Goal: Task Accomplishment & Management: Manage account settings

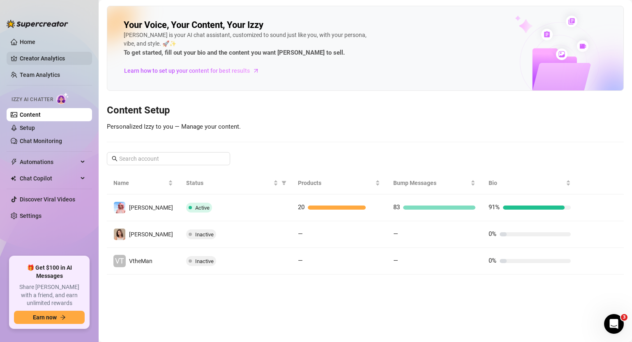
click at [41, 58] on link "Creator Analytics" at bounding box center [53, 58] width 66 height 13
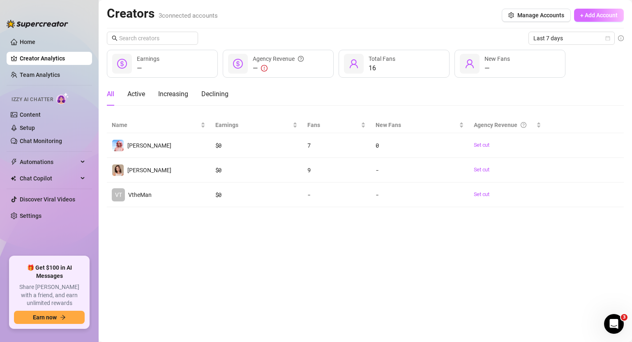
click at [608, 16] on span "+ Add Account" at bounding box center [599, 15] width 37 height 7
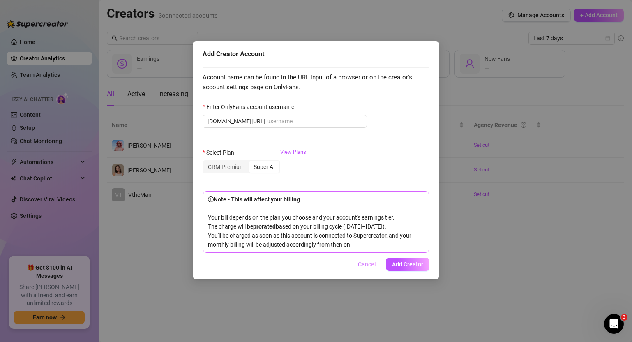
click at [372, 271] on button "Cancel" at bounding box center [367, 264] width 31 height 13
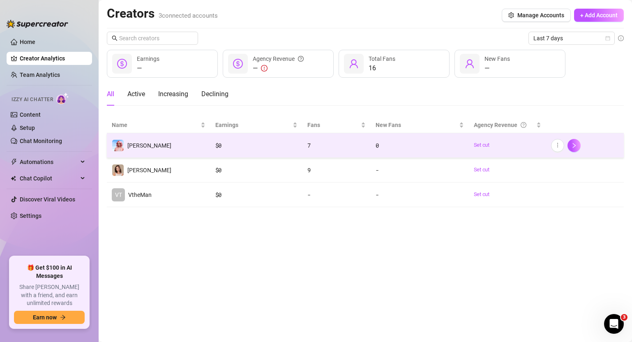
click at [195, 146] on td "[PERSON_NAME]" at bounding box center [159, 145] width 104 height 25
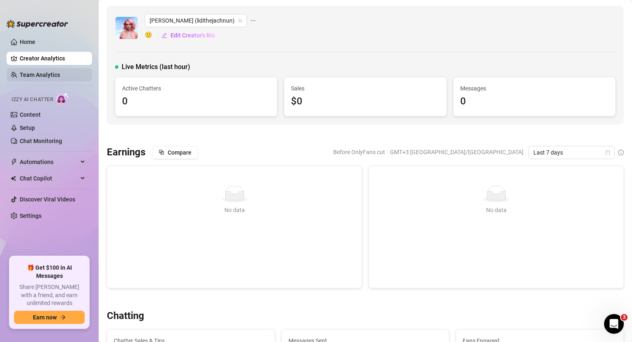
click at [35, 73] on link "Team Analytics" at bounding box center [40, 75] width 40 height 7
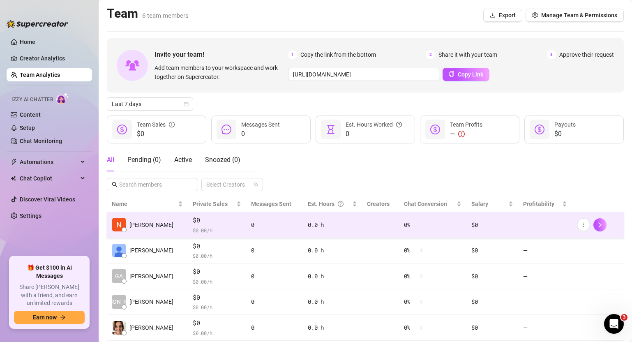
click at [274, 227] on div "0" at bounding box center [274, 224] width 47 height 9
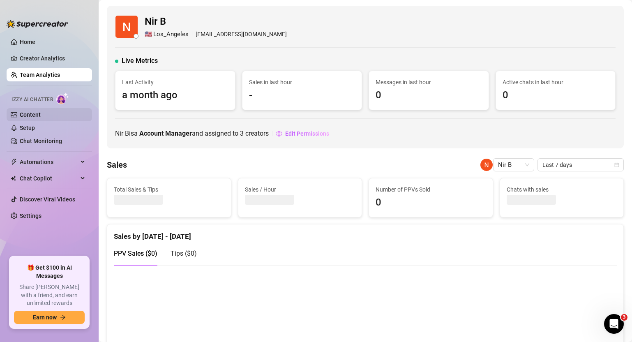
click at [41, 115] on link "Content" at bounding box center [30, 114] width 21 height 7
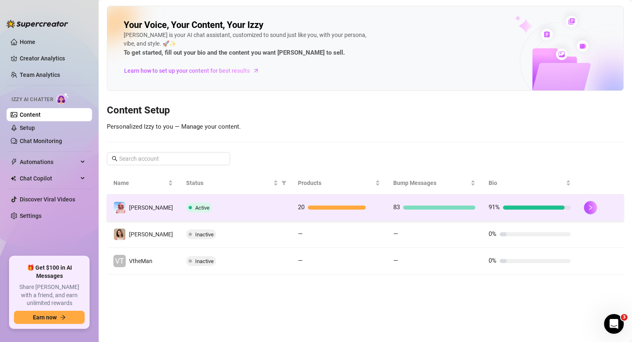
click at [267, 211] on div "Active" at bounding box center [235, 208] width 99 height 10
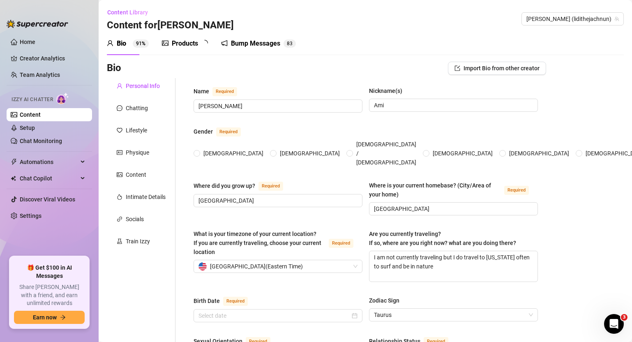
type input "[PERSON_NAME]"
type input "Ami"
type input "[GEOGRAPHIC_DATA]"
type textarea "I am not currently traveling but I do travel to [US_STATE] often to surf and be…"
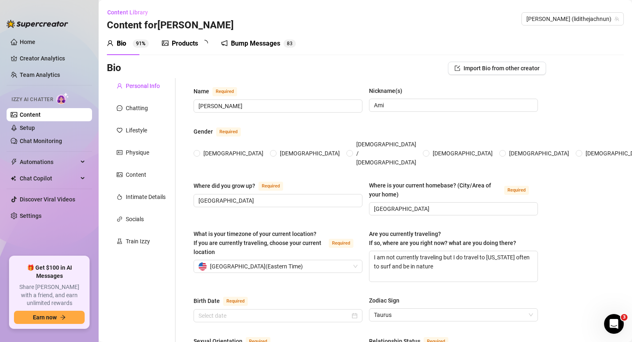
type input "Straight"
type input "Single"
type input "4 brothers (yeah that's a lot lol)"
type input "no"
type input "[PERSON_NAME] (Savannah cat 3yrs) [PERSON_NAME] and [PERSON_NAME] (tabi cat [DE…"
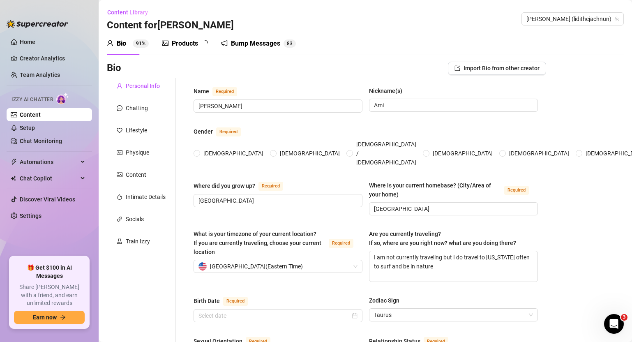
type input "I work [DEMOGRAPHIC_DATA] on OnlyFans!"
type input "I worked as a cook in a restaurant before"
type input "high school lol"
type input "I'm not really strict"
type textarea "My life goal is to have a big piece of land and rescue animals, specifically ca…"
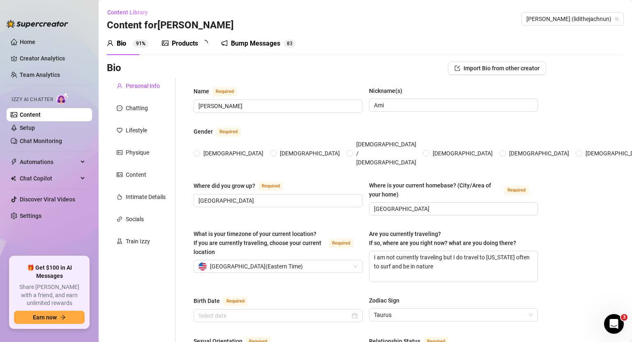
type textarea "One time I tried to impress a date by cooking dinner… and somehow set off the s…"
type textarea "I can wiggle my ears without touching them 😅 and I lowkey know way too much abo…"
type textarea "I’m basically a grandma in disguise.. I drink tea before bed, and talk to my ca…"
radio input "true"
type input "[DATE]"
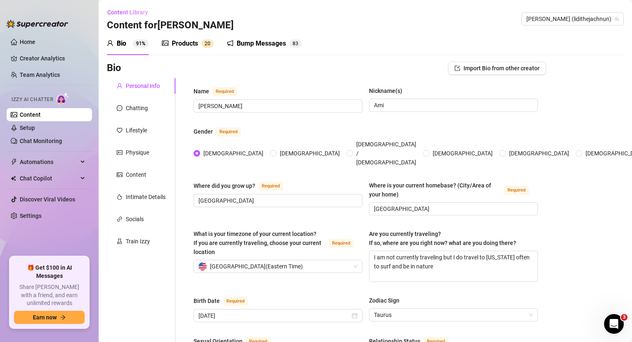
click at [189, 44] on div "Products" at bounding box center [185, 44] width 26 height 10
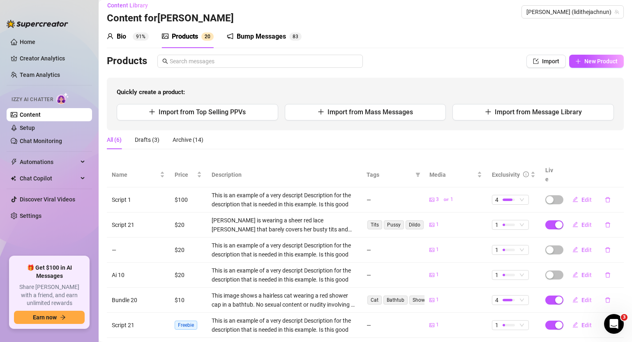
scroll to position [14, 0]
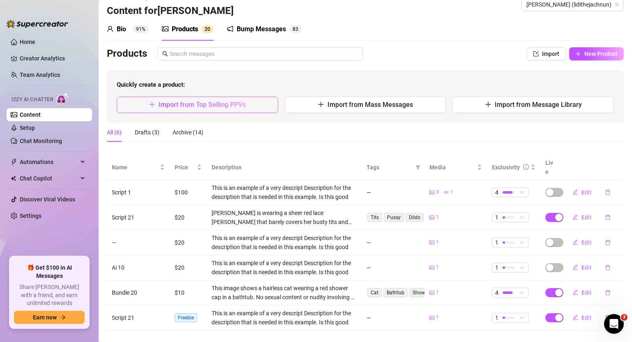
click at [202, 104] on span "Import from Top Selling PPVs" at bounding box center [202, 105] width 87 height 8
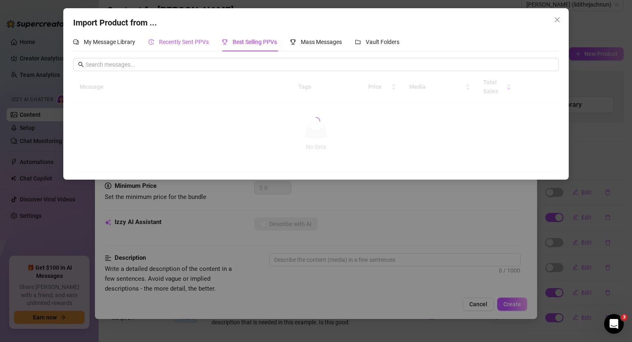
click at [181, 42] on span "Recently Sent PPVs" at bounding box center [184, 42] width 50 height 7
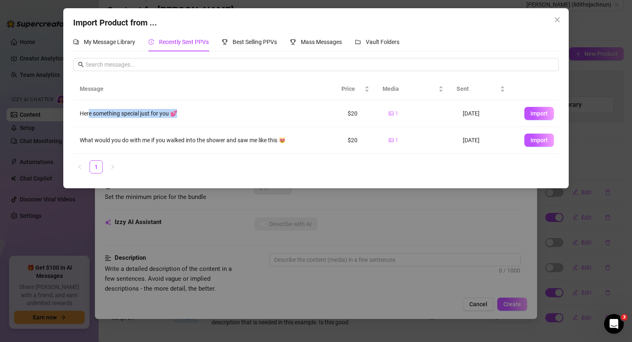
drag, startPoint x: 89, startPoint y: 111, endPoint x: 191, endPoint y: 110, distance: 101.6
click at [191, 110] on div "Here something special just for you 💕" at bounding box center [207, 113] width 255 height 9
drag, startPoint x: 354, startPoint y: 111, endPoint x: 329, endPoint y: 111, distance: 24.7
click at [329, 112] on tr "Here something special just for you 💕 $20 1 [DATE] Import" at bounding box center [316, 113] width 486 height 27
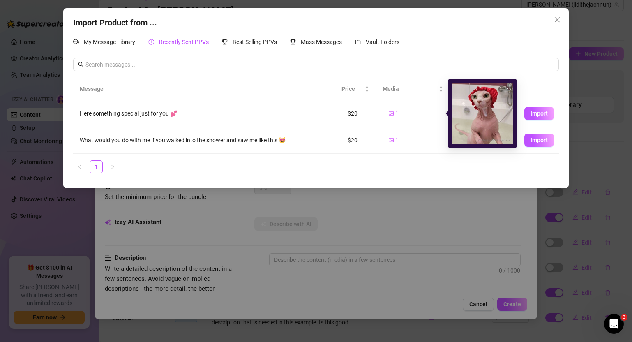
click at [423, 114] on div "1" at bounding box center [419, 114] width 61 height 8
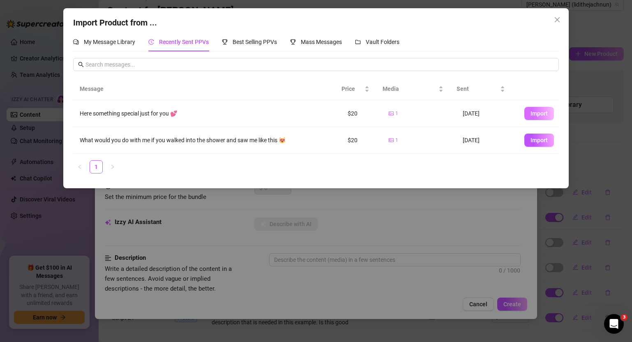
click at [536, 111] on span "Import" at bounding box center [539, 113] width 17 height 7
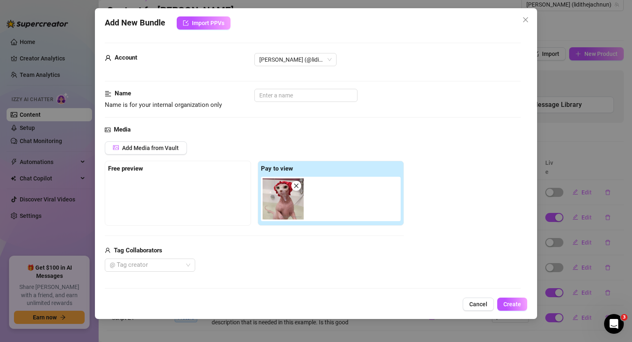
scroll to position [3, 0]
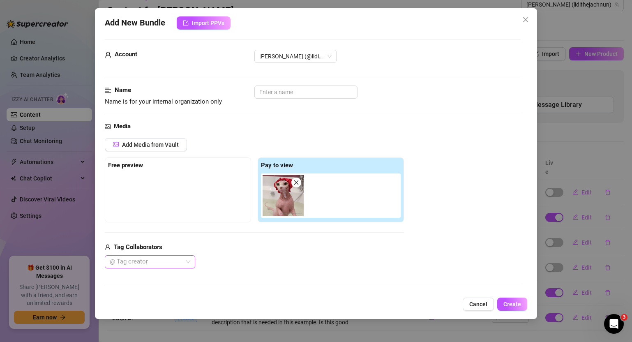
click at [138, 262] on div at bounding box center [145, 262] width 79 height 12
click at [130, 281] on div "Best Creator" at bounding box center [149, 278] width 77 height 9
click at [227, 227] on div "Add Media from Vault Free preview Pay to view Tag Collaborators Best Creator" at bounding box center [254, 203] width 299 height 131
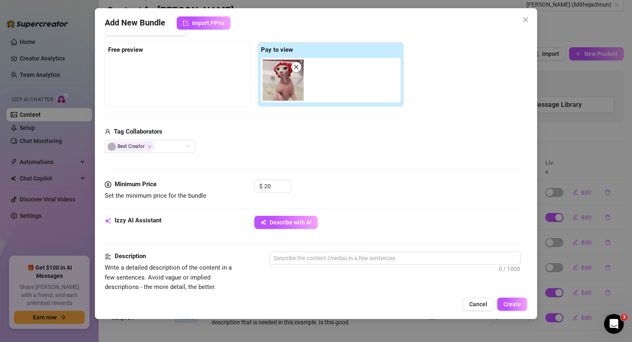
scroll to position [121, 0]
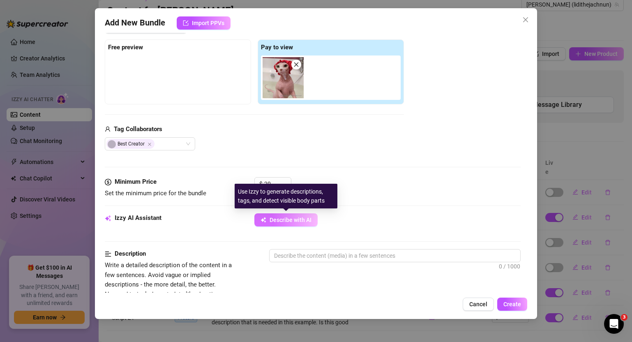
click at [297, 221] on span "Describe with AI" at bounding box center [291, 220] width 42 height 7
type textarea "This"
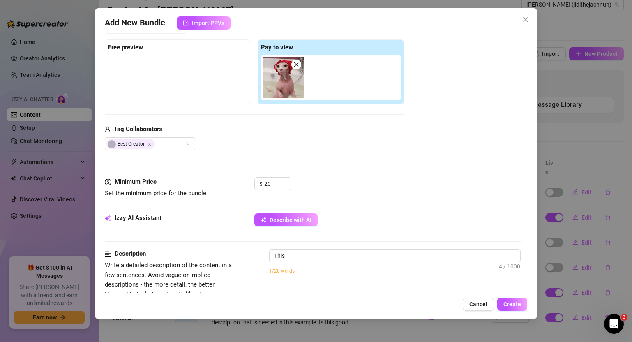
type textarea "This image"
type textarea "This image shows"
type textarea "This image shows a"
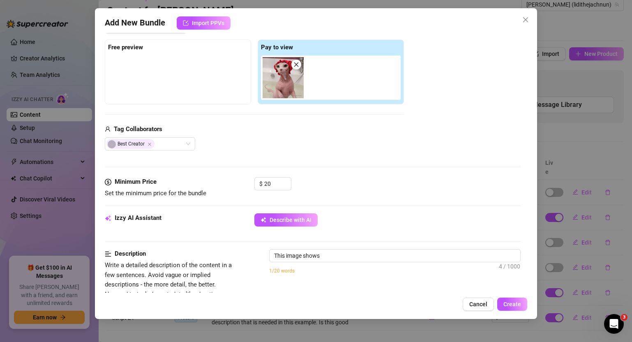
type textarea "This image shows a"
type textarea "This image shows a hairless"
type textarea "This image shows a hairless cat"
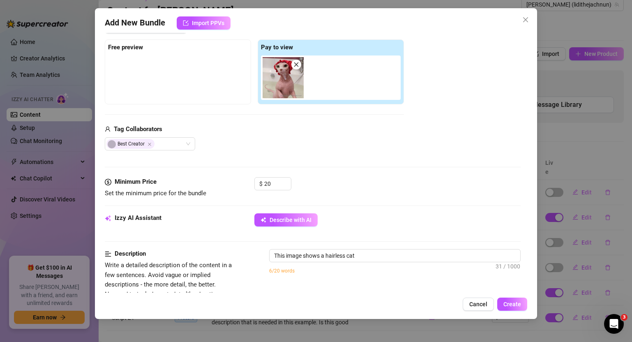
type textarea "This image shows a hairless cat wearing"
type textarea "This image shows a hairless cat wearing a"
type textarea "This image shows a hairless cat wearing a red"
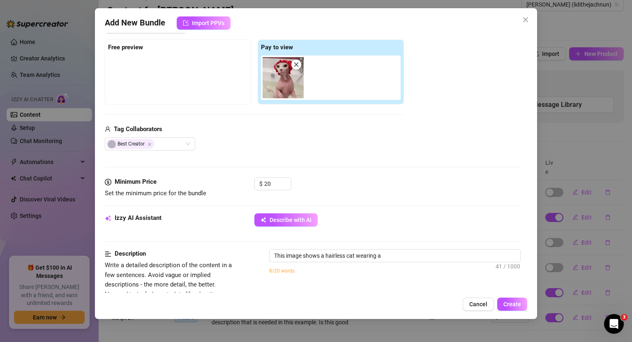
type textarea "This image shows a hairless cat wearing a red"
type textarea "This image shows a hairless cat wearing a red shower"
type textarea "This image shows a hairless cat wearing a red shower cap"
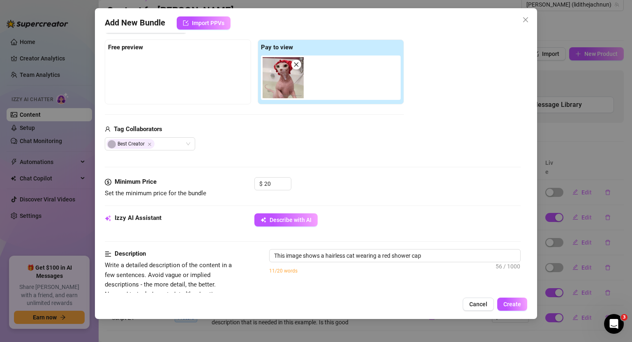
type textarea "This image shows a hairless cat wearing a red shower cap in"
type textarea "This image shows a hairless cat wearing a red shower cap in a"
type textarea "This image shows a hairless cat wearing a red shower cap in a bathtub."
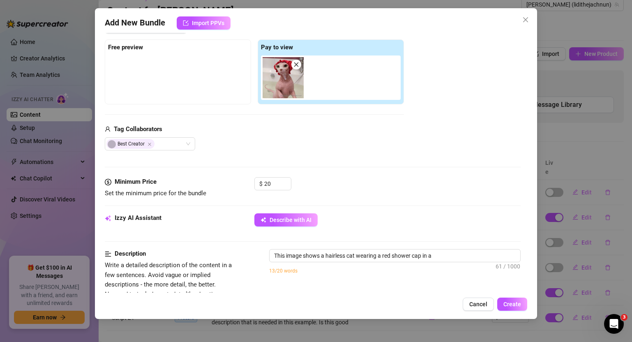
type textarea "This image shows a hairless cat wearing a red shower cap in a bathtub."
type textarea "This image shows a hairless cat wearing a red shower cap in a bathtub. No"
type textarea "This image shows a hairless cat wearing a red shower cap in a bathtub. No sexual"
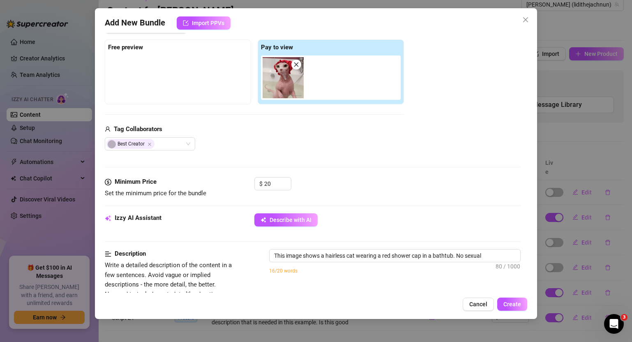
type textarea "This image shows a hairless cat wearing a red shower cap in a bathtub. No sexua…"
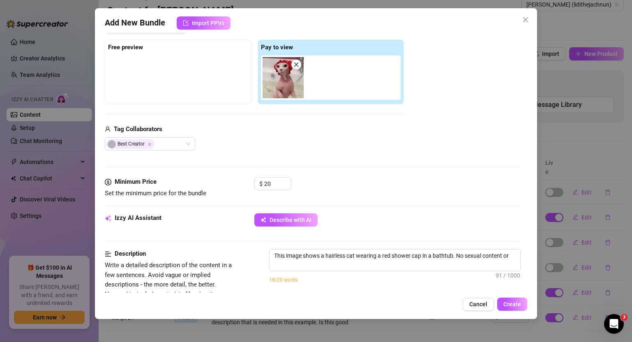
type textarea "This image shows a hairless cat wearing a red shower cap in a bathtub. No sexua…"
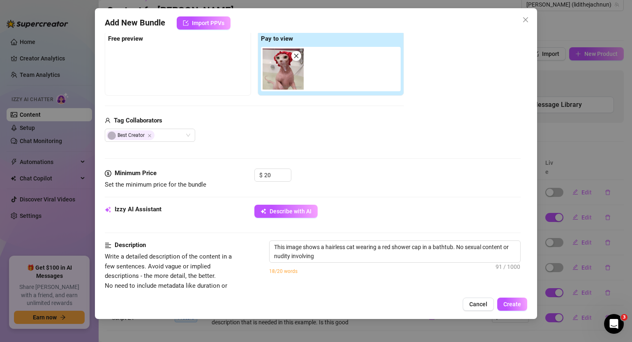
type textarea "This image shows a hairless cat wearing a red shower cap in a bathtub. No sexua…"
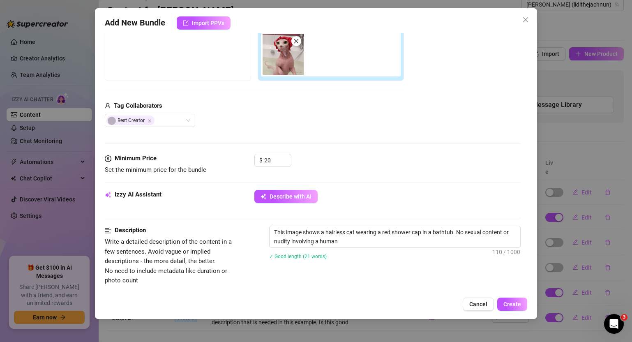
type textarea "This image shows a hairless cat wearing a red shower cap in a bathtub. No sexua…"
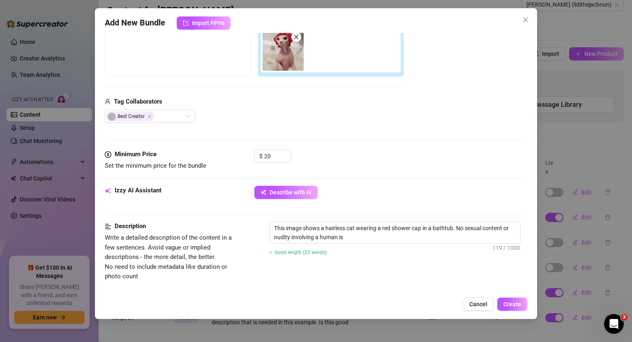
type textarea "This image shows a hairless cat wearing a red shower cap in a bathtub. No sexua…"
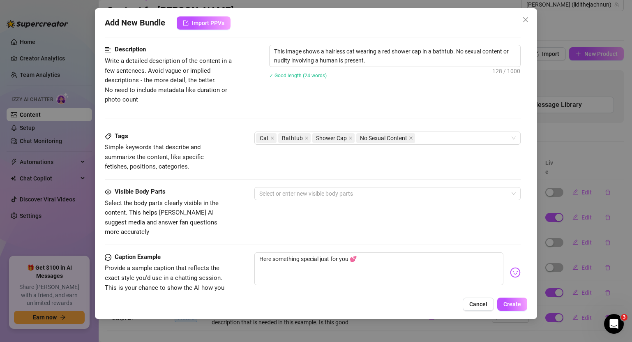
scroll to position [324, 0]
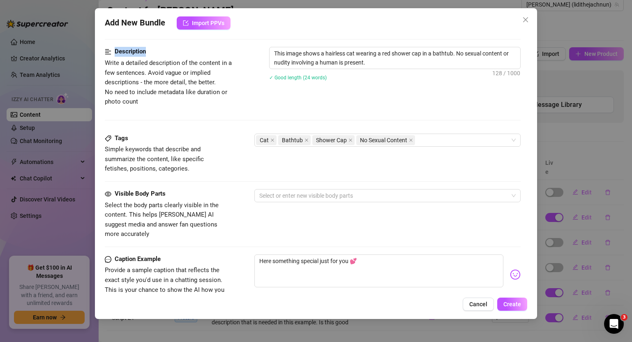
drag, startPoint x: 155, startPoint y: 50, endPoint x: 116, endPoint y: 51, distance: 39.5
click at [116, 51] on div "Description" at bounding box center [174, 52] width 138 height 10
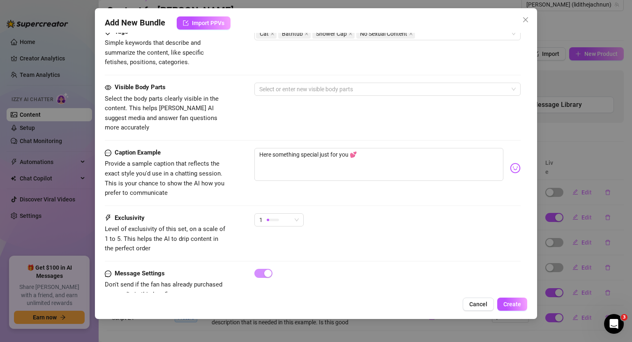
scroll to position [433, 0]
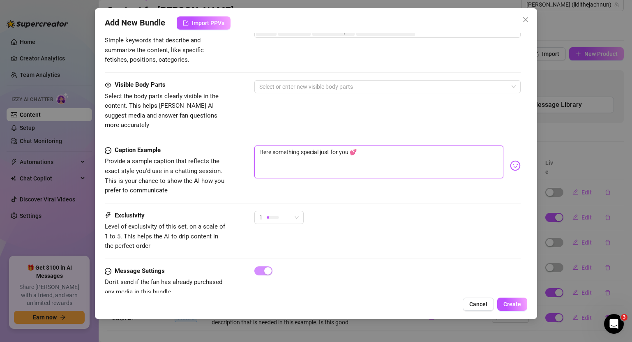
drag, startPoint x: 367, startPoint y: 144, endPoint x: 244, endPoint y: 142, distance: 122.9
click at [244, 146] on div "Caption Example Provide a sample caption that reflects the exact style you'd us…" at bounding box center [313, 171] width 416 height 50
click at [295, 211] on span "1" at bounding box center [278, 217] width 39 height 12
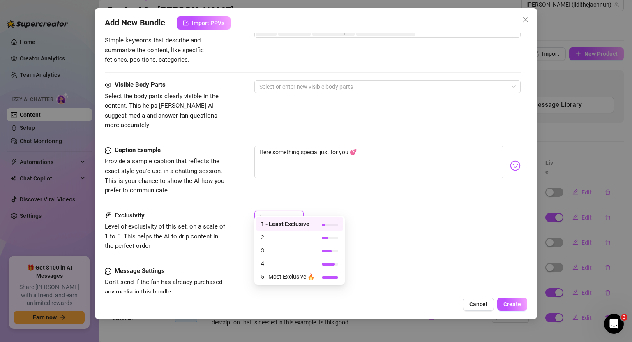
click at [364, 218] on div "1" at bounding box center [387, 221] width 267 height 21
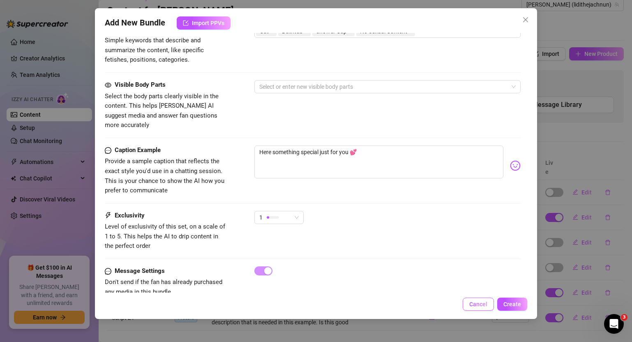
click at [474, 308] on button "Cancel" at bounding box center [478, 304] width 31 height 13
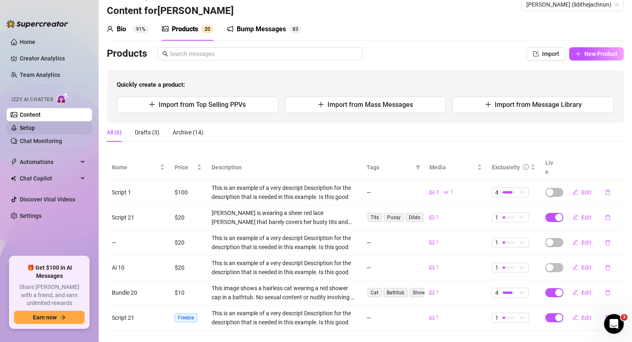
click at [34, 128] on link "Setup" at bounding box center [27, 128] width 15 height 7
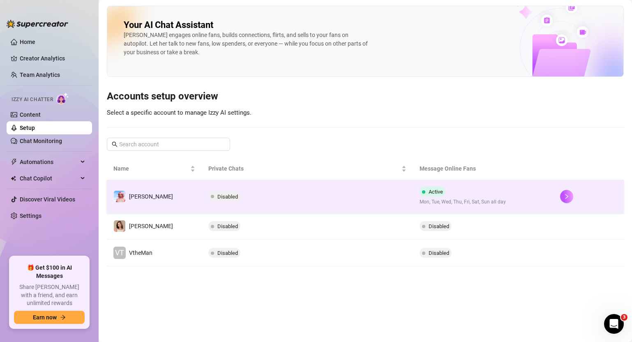
click at [360, 193] on td "Disabled" at bounding box center [307, 196] width 211 height 33
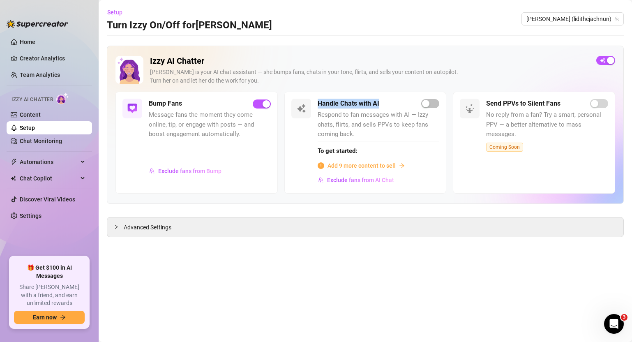
drag, startPoint x: 392, startPoint y: 98, endPoint x: 389, endPoint y: 103, distance: 5.6
click at [389, 103] on div "Handle Chats with AI Respond to fan messages with AI — Izzy chats, flirts, and …" at bounding box center [366, 143] width 162 height 102
click at [372, 183] on button "Exclude fans from AI Chat" at bounding box center [356, 180] width 77 height 13
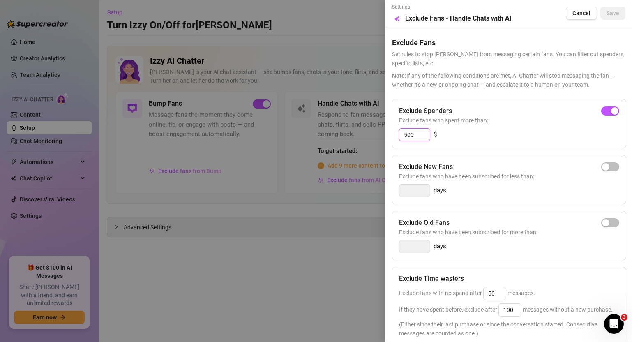
click at [418, 136] on input "500" at bounding box center [415, 135] width 30 height 12
drag, startPoint x: 403, startPoint y: 106, endPoint x: 464, endPoint y: 105, distance: 61.3
click at [464, 105] on div "Exclude Spenders Exclude fans who spent more than: 500 $" at bounding box center [509, 123] width 234 height 49
click at [483, 174] on span "Exclude fans who have been subscribed for less than:" at bounding box center [509, 176] width 220 height 9
drag, startPoint x: 407, startPoint y: 222, endPoint x: 476, endPoint y: 221, distance: 69.1
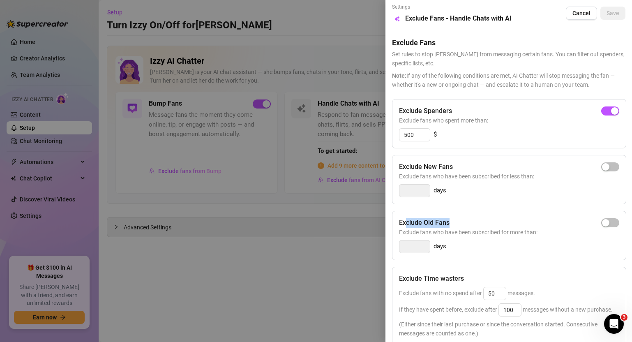
click at [476, 221] on div "Exclude Old Fans" at bounding box center [509, 223] width 220 height 10
click at [477, 221] on div "Exclude Old Fans" at bounding box center [509, 223] width 220 height 10
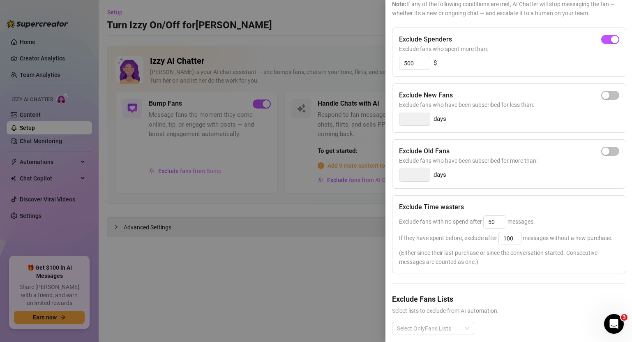
scroll to position [96, 0]
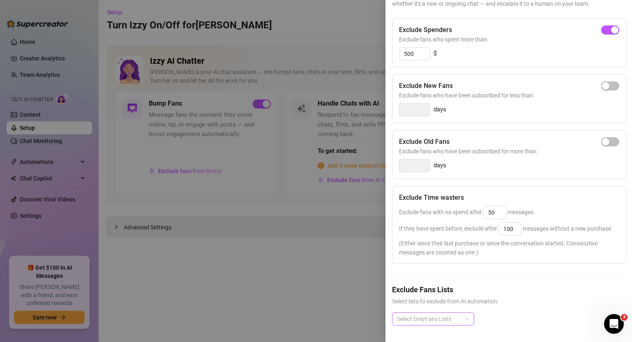
click at [433, 313] on div at bounding box center [429, 319] width 70 height 12
click at [491, 163] on div "Exclude Old Fans Exclude fans who have been subscribed for more than: days" at bounding box center [509, 154] width 234 height 49
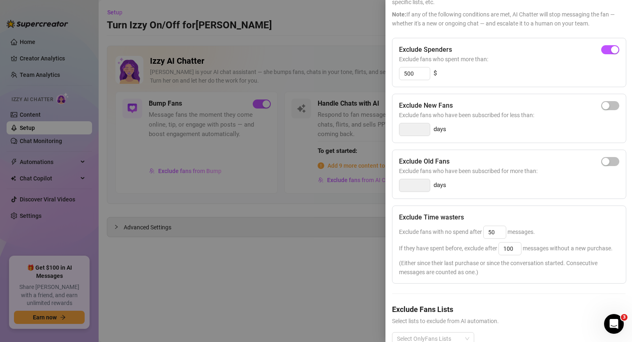
scroll to position [0, 0]
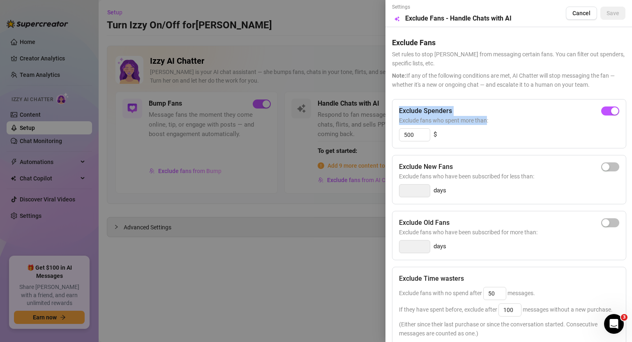
drag, startPoint x: 499, startPoint y: 123, endPoint x: 399, endPoint y: 116, distance: 100.6
click at [399, 116] on span "Exclude fans who spent more than:" at bounding box center [509, 120] width 220 height 9
click at [474, 134] on div "500 $" at bounding box center [509, 134] width 220 height 13
drag, startPoint x: 418, startPoint y: 136, endPoint x: 403, endPoint y: 136, distance: 15.2
click at [403, 136] on input "500" at bounding box center [415, 135] width 30 height 12
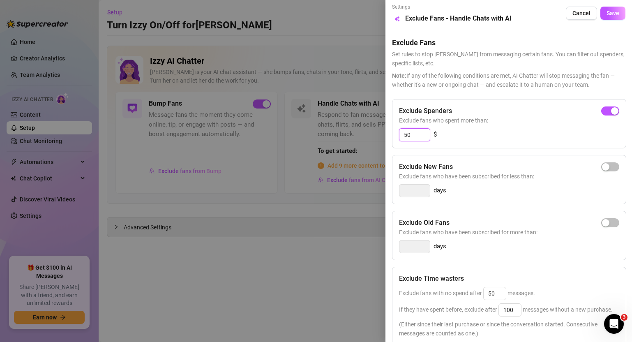
type input "5"
click at [602, 110] on div "button" at bounding box center [605, 110] width 7 height 7
click at [418, 140] on input "300" at bounding box center [415, 135] width 30 height 12
type input "150"
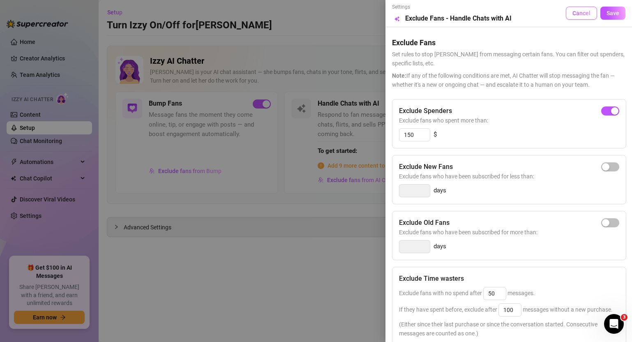
click at [578, 14] on span "Cancel" at bounding box center [582, 13] width 18 height 7
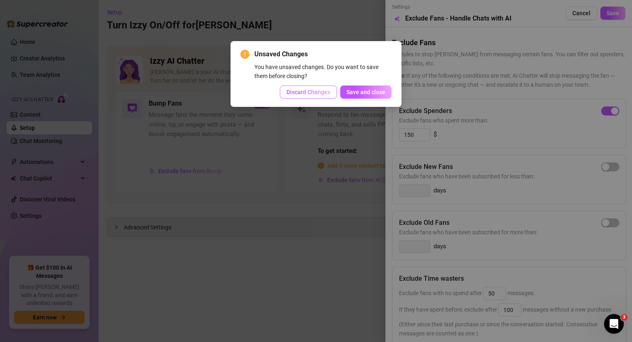
click at [324, 95] on span "Discard Changes" at bounding box center [309, 92] width 44 height 7
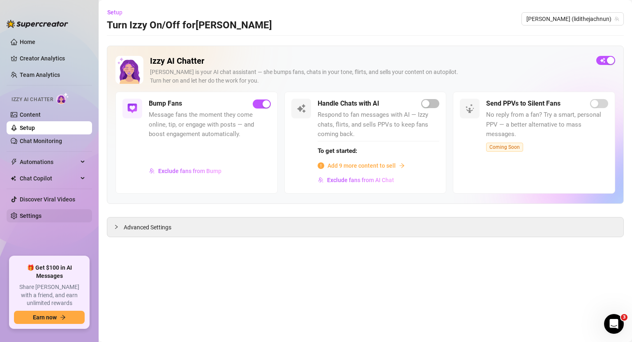
click at [42, 214] on link "Settings" at bounding box center [31, 216] width 22 height 7
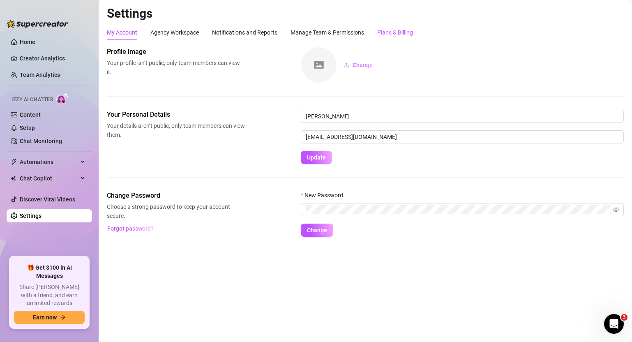
click at [410, 34] on div "Plans & Billing" at bounding box center [395, 32] width 36 height 9
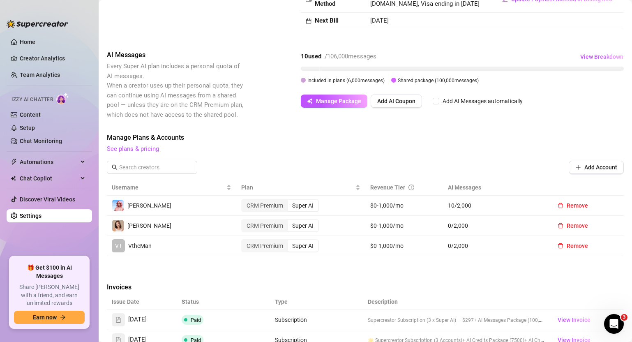
scroll to position [110, 0]
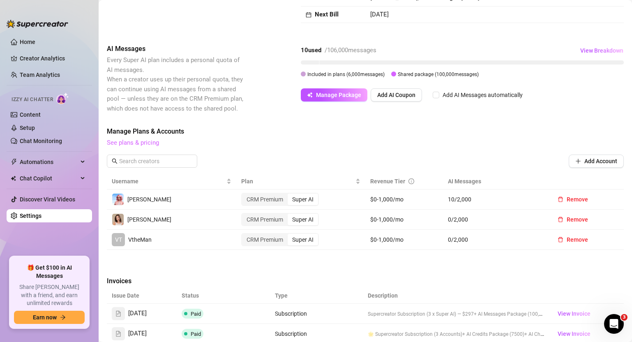
click at [148, 145] on link "See plans & pricing" at bounding box center [133, 142] width 52 height 7
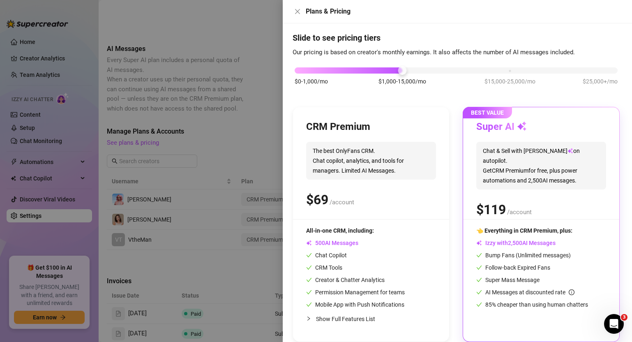
scroll to position [0, 0]
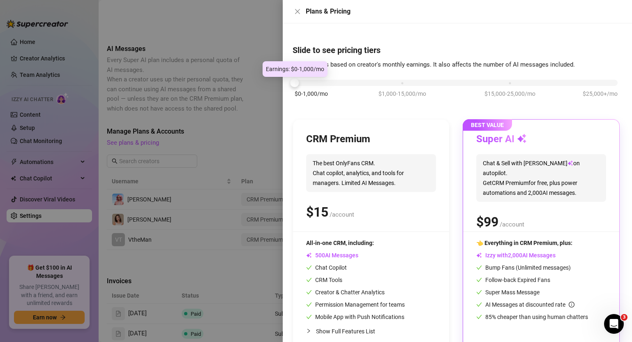
drag, startPoint x: 404, startPoint y: 81, endPoint x: 319, endPoint y: 83, distance: 84.7
click at [319, 83] on div "$0-1,000/mo $1,000-15,000/mo $15,000-25,000/mo $25,000+/mo" at bounding box center [456, 80] width 323 height 5
click at [610, 81] on div "$0-1,000/mo $1,000-15,000/mo $15,000-25,000/mo $25,000+/mo" at bounding box center [456, 80] width 323 height 5
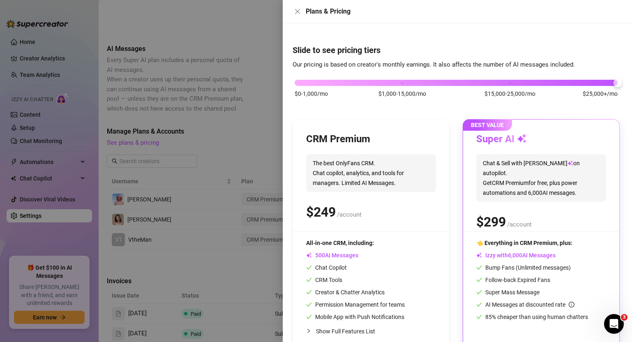
click at [300, 83] on div "$0-1,000/mo $1,000-15,000/mo $15,000-25,000/mo $25,000+/mo" at bounding box center [456, 80] width 323 height 5
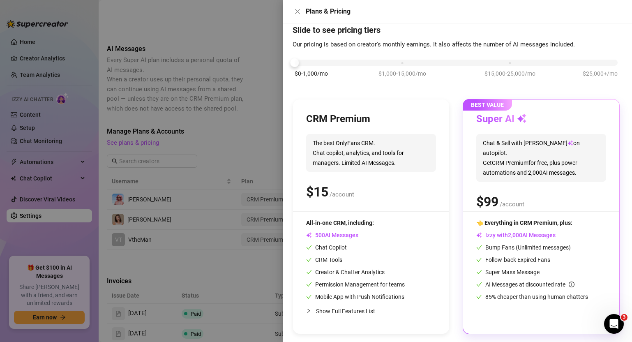
scroll to position [22, 0]
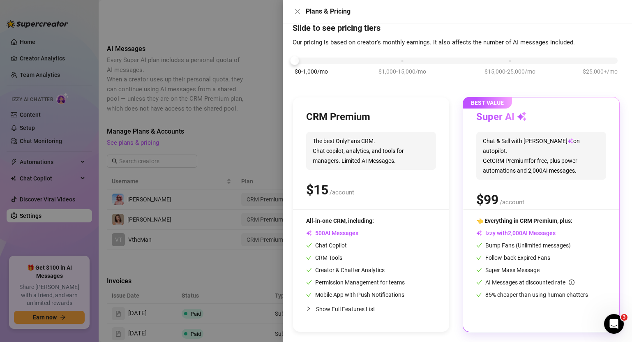
click at [403, 59] on div "$0-1,000/mo $1,000-15,000/mo $15,000-25,000/mo $25,000+/mo" at bounding box center [456, 58] width 323 height 5
click at [297, 12] on icon "close" at bounding box center [297, 11] width 5 height 5
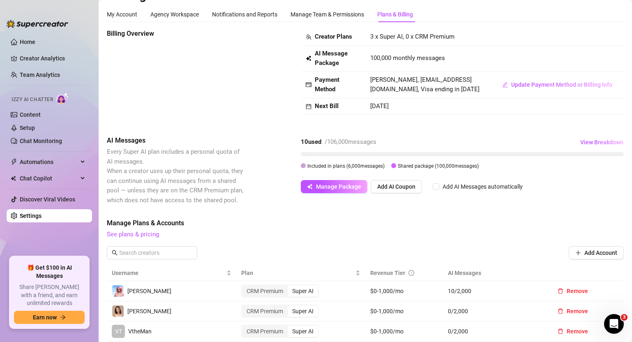
scroll to position [0, 0]
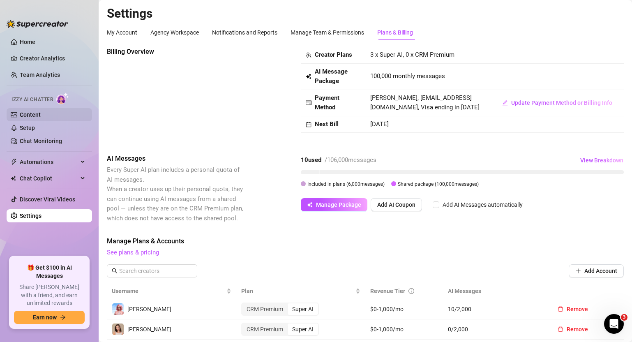
click at [41, 114] on link "Content" at bounding box center [30, 114] width 21 height 7
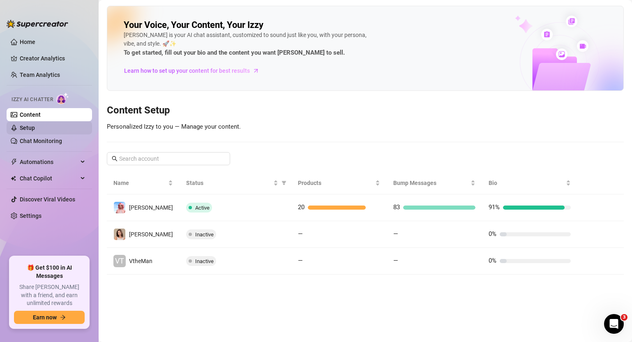
click at [35, 127] on link "Setup" at bounding box center [27, 128] width 15 height 7
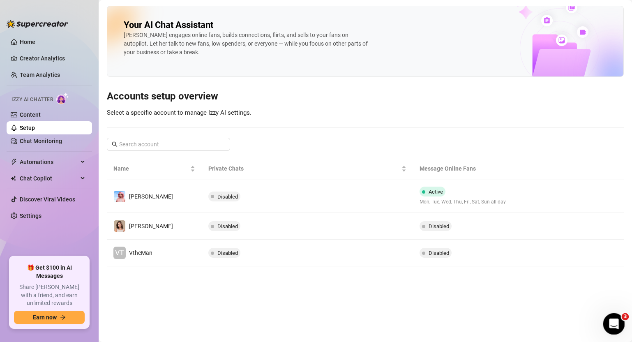
click at [610, 321] on icon "Open Intercom Messenger" at bounding box center [613, 323] width 14 height 14
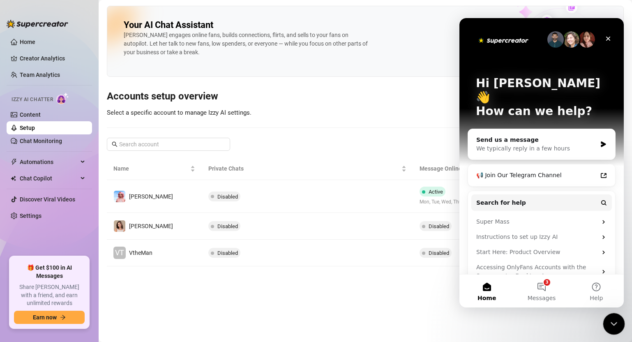
click at [610, 323] on icon "Close Intercom Messenger" at bounding box center [613, 323] width 10 height 10
